Goal: Navigation & Orientation: Find specific page/section

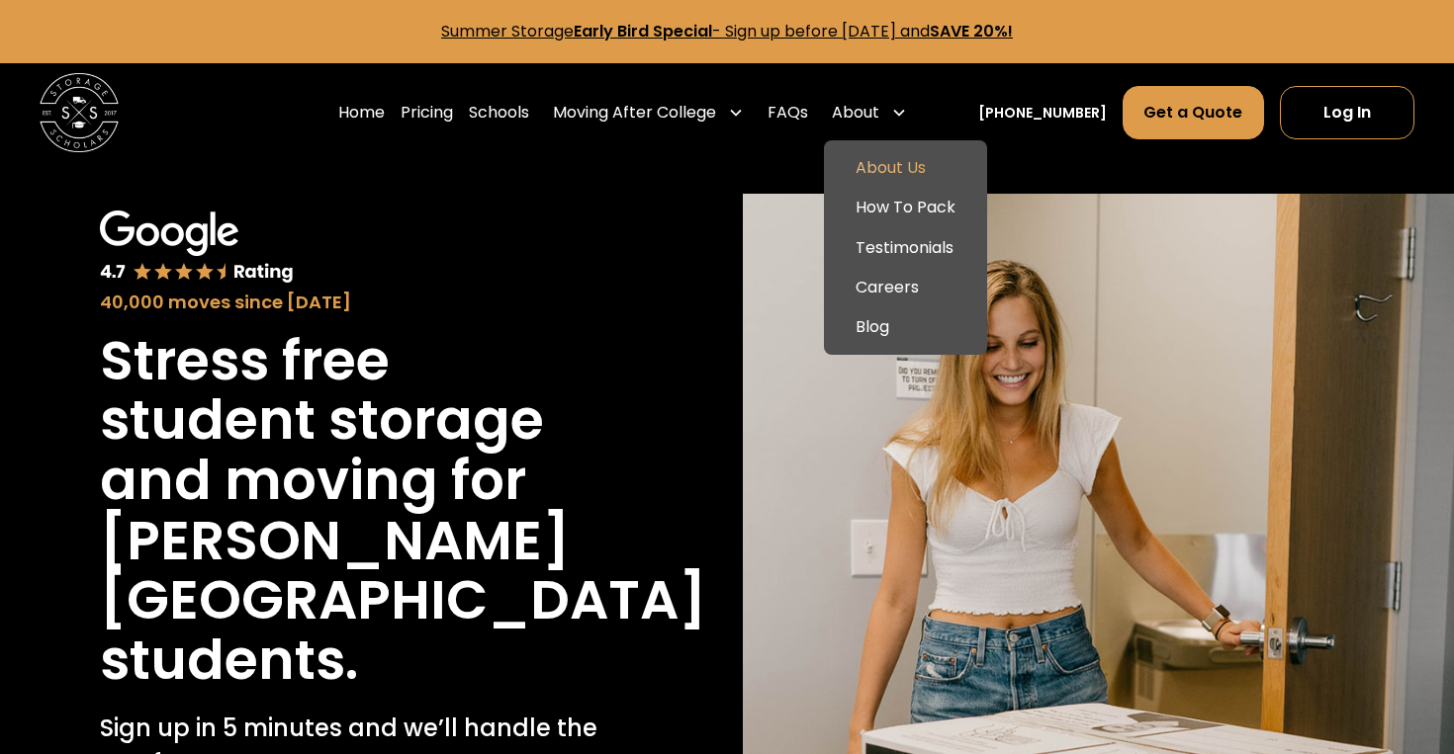
click at [896, 171] on link "About Us" at bounding box center [905, 168] width 147 height 40
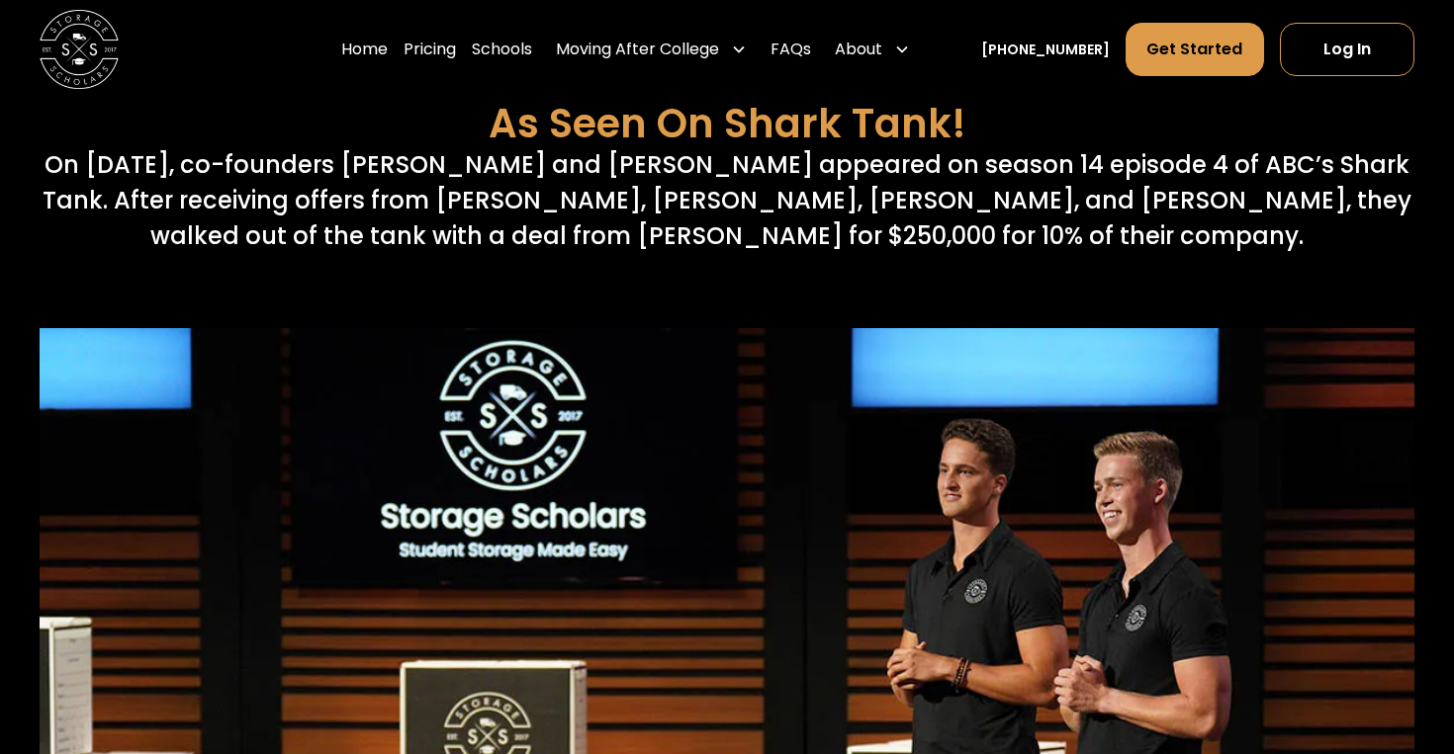
scroll to position [7705, 0]
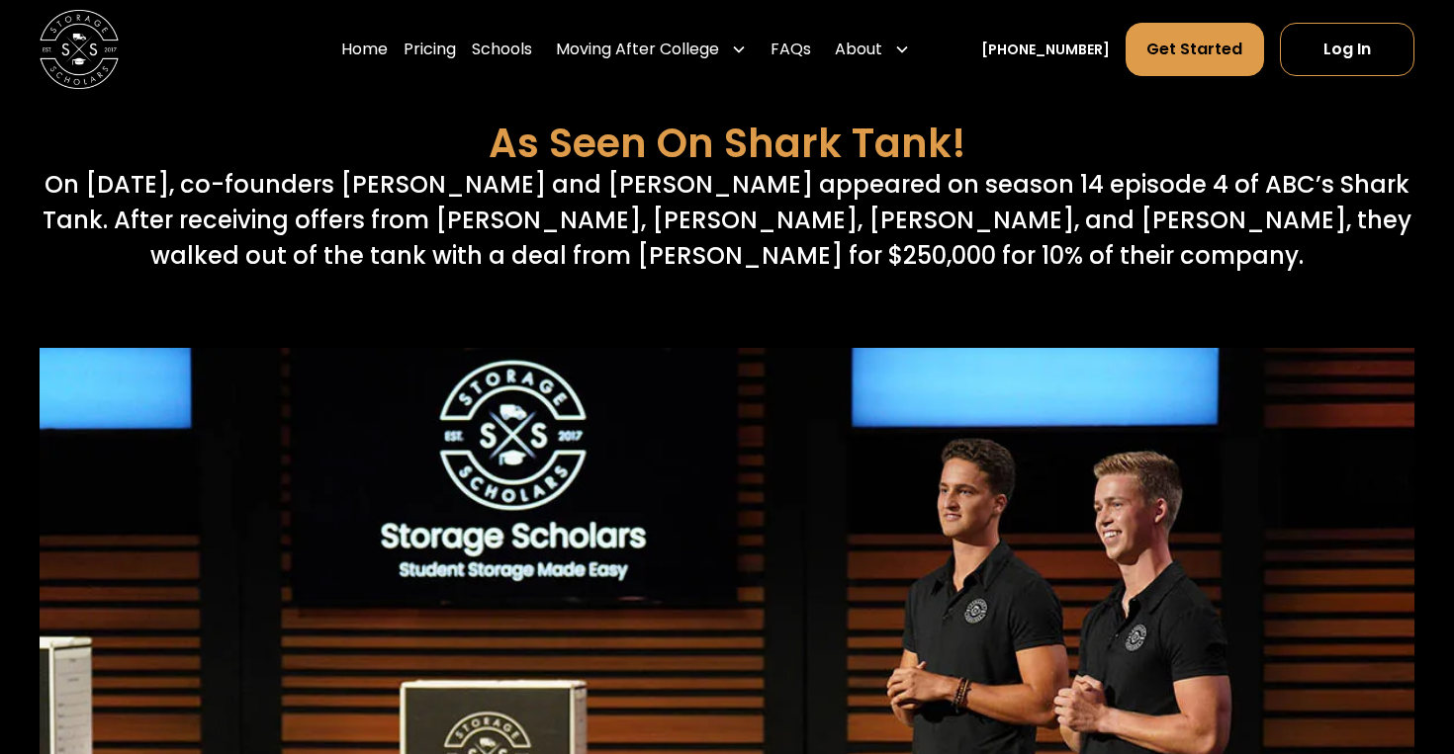
click at [83, 61] on img at bounding box center [79, 49] width 79 height 79
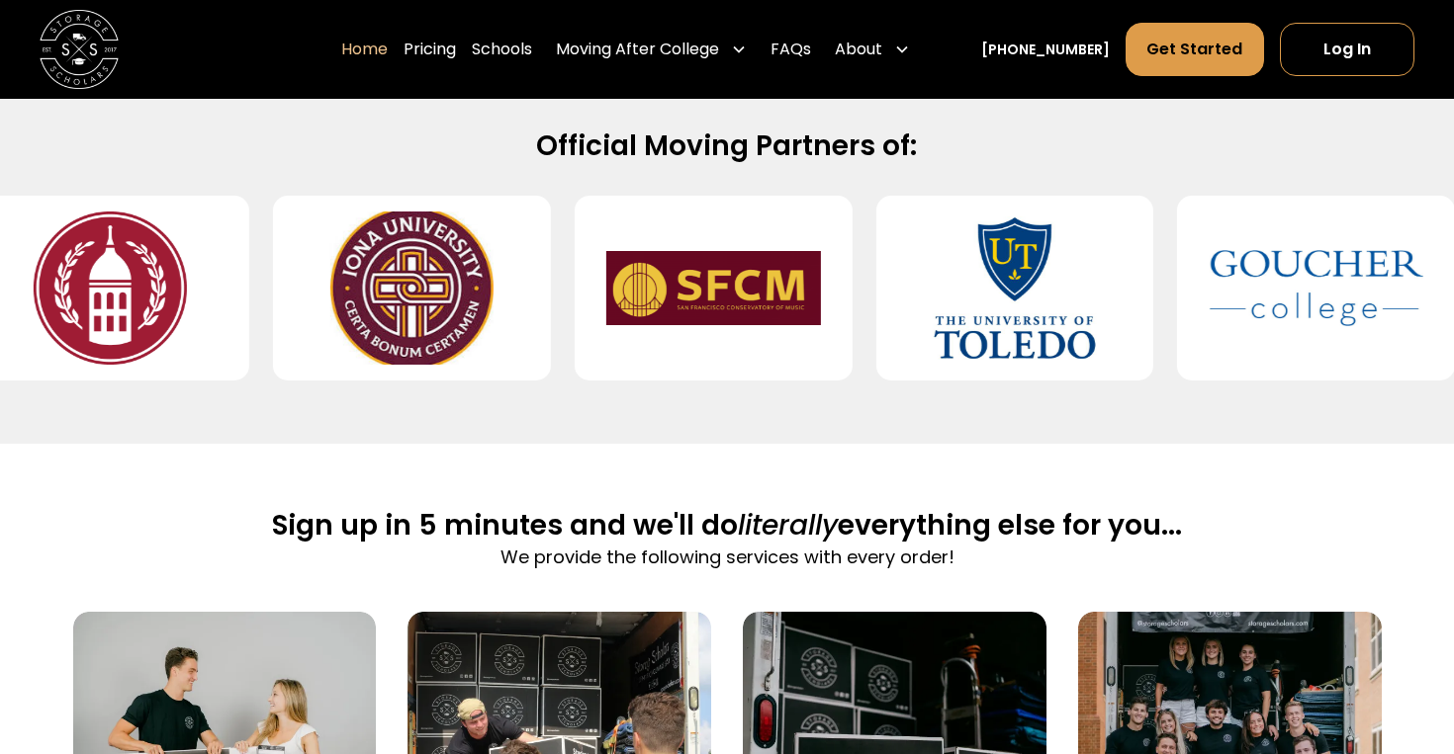
scroll to position [784, 0]
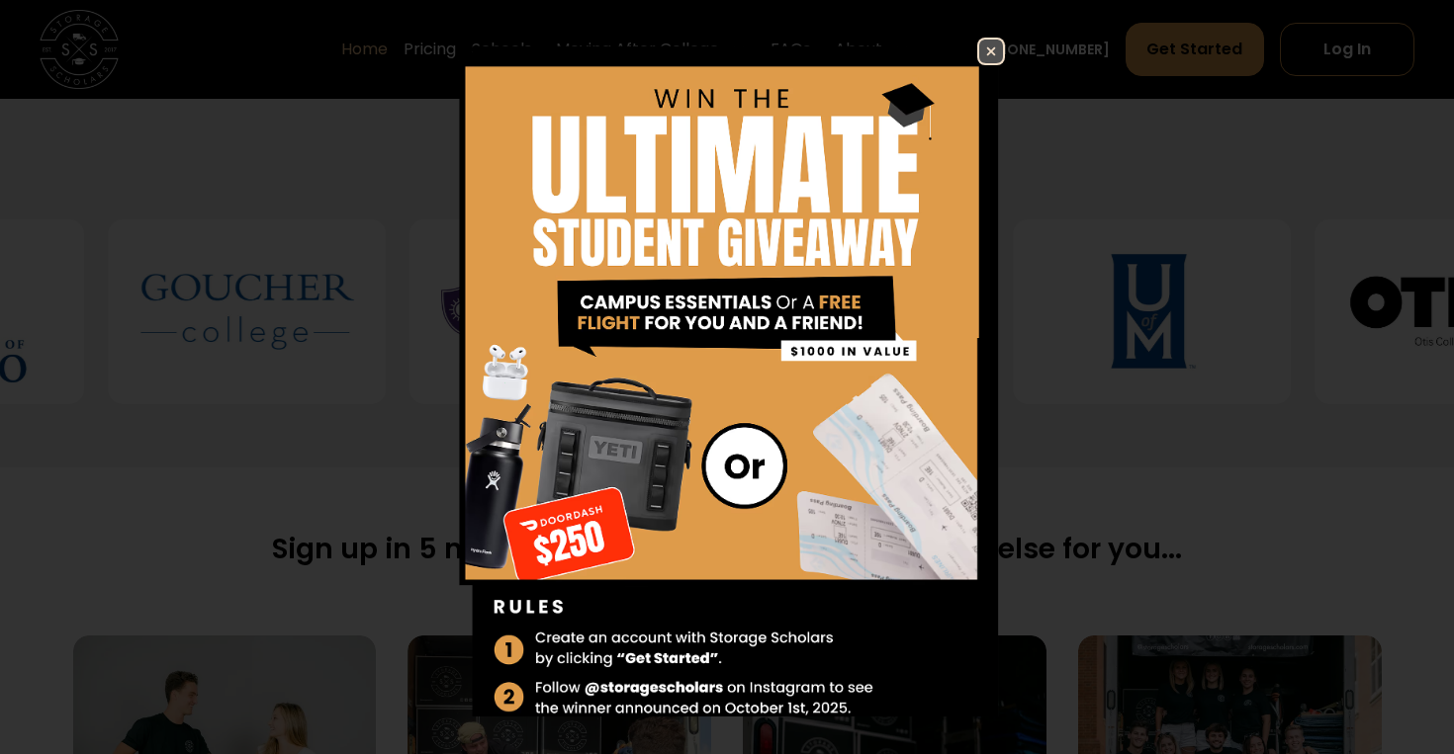
click at [990, 51] on img at bounding box center [991, 52] width 24 height 24
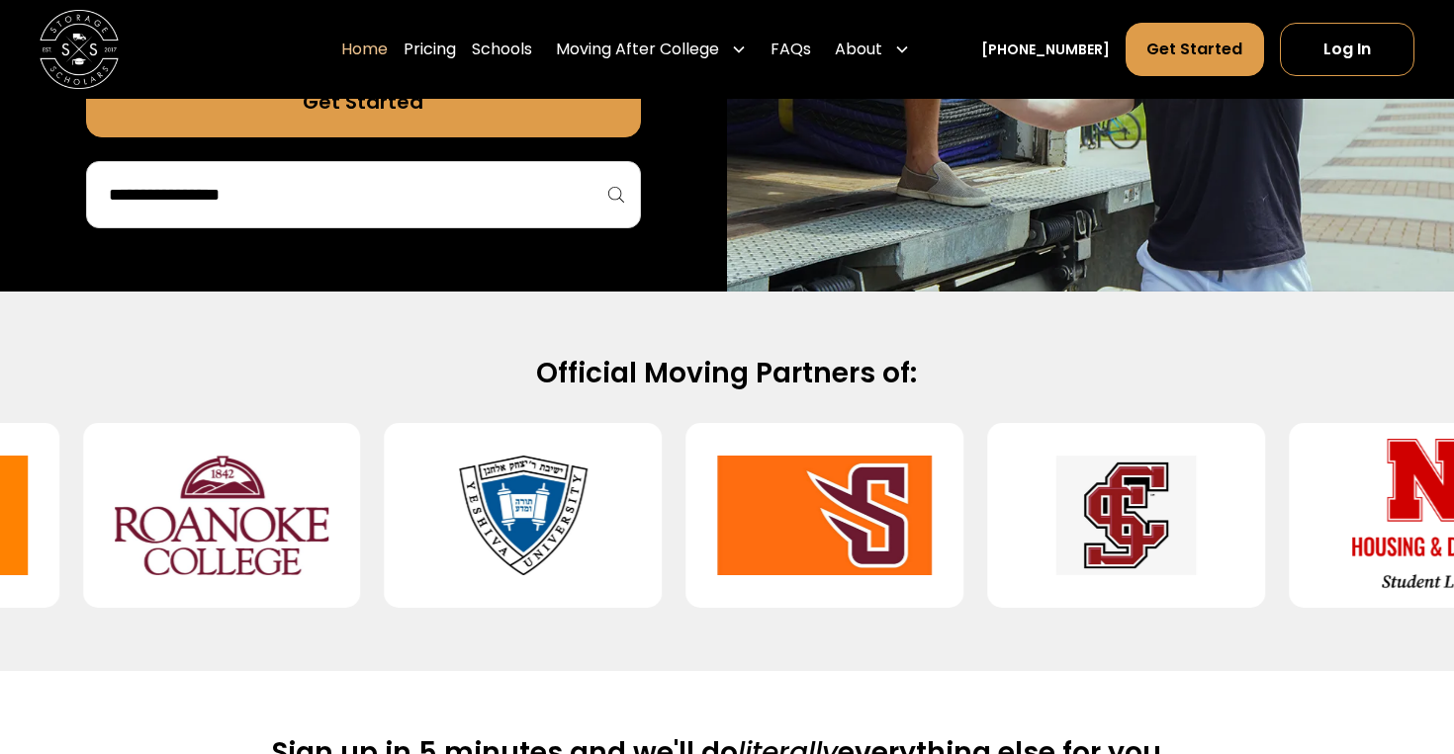
scroll to position [554, 0]
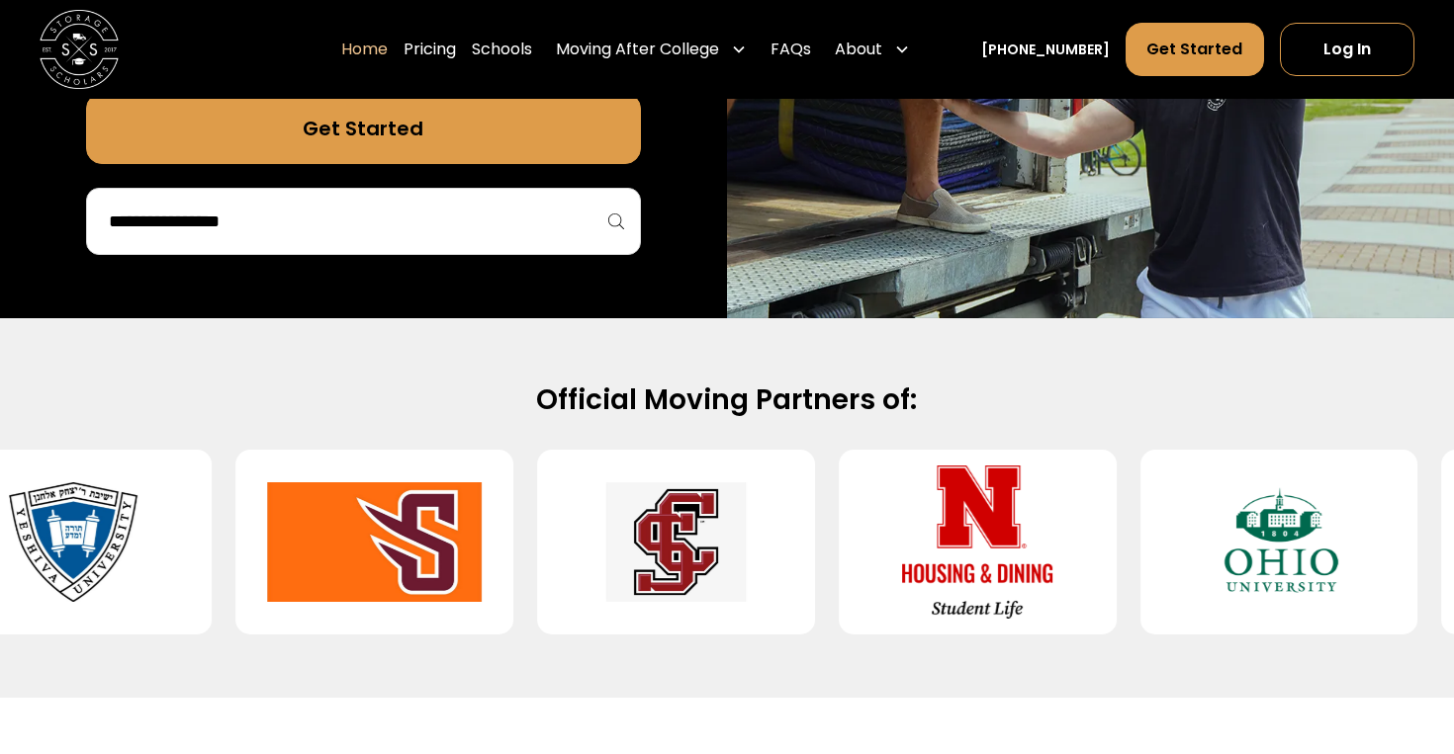
drag, startPoint x: 937, startPoint y: 354, endPoint x: 17, endPoint y: 477, distance: 928.7
